Goal: Find contact information: Find contact information

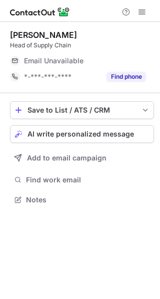
scroll to position [193, 160]
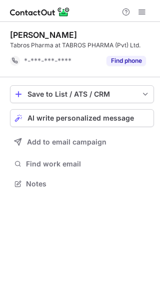
scroll to position [177, 160]
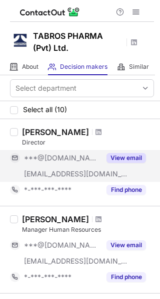
click at [119, 158] on button "View email" at bounding box center [125, 158] width 39 height 10
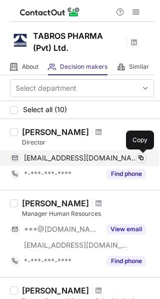
click at [143, 159] on span at bounding box center [141, 158] width 8 height 8
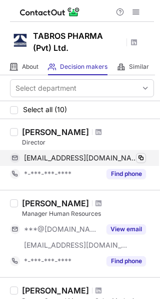
click at [143, 159] on span at bounding box center [141, 158] width 8 height 8
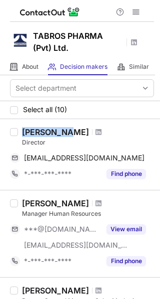
drag, startPoint x: 23, startPoint y: 131, endPoint x: 66, endPoint y: 131, distance: 43.4
click at [66, 131] on div "[PERSON_NAME]" at bounding box center [88, 132] width 132 height 10
copy div "[PERSON_NAME]"
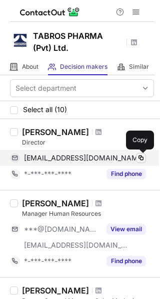
click at [141, 157] on span at bounding box center [141, 158] width 8 height 8
